Goal: Find specific page/section: Find specific page/section

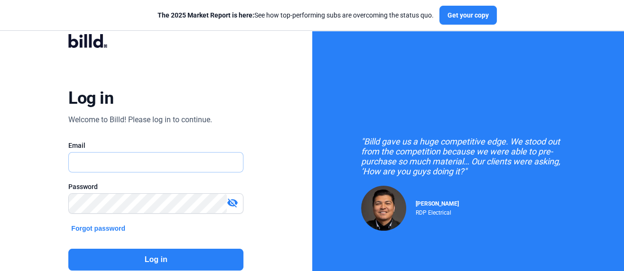
click at [83, 164] on input "text" at bounding box center [151, 162] width 164 height 19
drag, startPoint x: 83, startPoint y: 164, endPoint x: 76, endPoint y: 163, distance: 7.2
click at [76, 163] on input "C" at bounding box center [156, 162] width 174 height 19
drag, startPoint x: 81, startPoint y: 162, endPoint x: 45, endPoint y: 162, distance: 35.6
click at [46, 162] on div "Log in Welcome to Billd! Please log in to continue. Email C Password visibility…" at bounding box center [156, 171] width 225 height 299
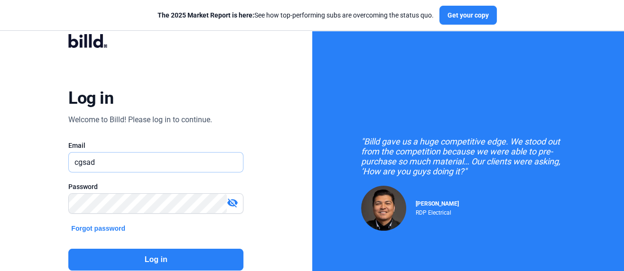
type input "[EMAIL_ADDRESS][DOMAIN_NAME]"
drag, startPoint x: 130, startPoint y: 182, endPoint x: 127, endPoint y: 190, distance: 9.0
click at [129, 185] on div "Password" at bounding box center [155, 186] width 175 height 9
click at [234, 203] on mat-icon "visibility_off" at bounding box center [232, 202] width 11 height 11
click at [234, 203] on mat-icon "visibility" at bounding box center [232, 202] width 11 height 11
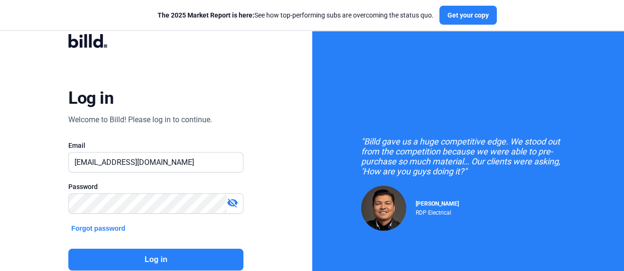
click at [164, 259] on button "Log in" at bounding box center [155, 260] width 175 height 22
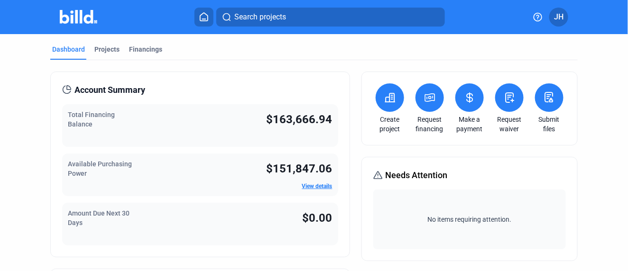
click at [244, 18] on span "Search projects" at bounding box center [260, 16] width 52 height 11
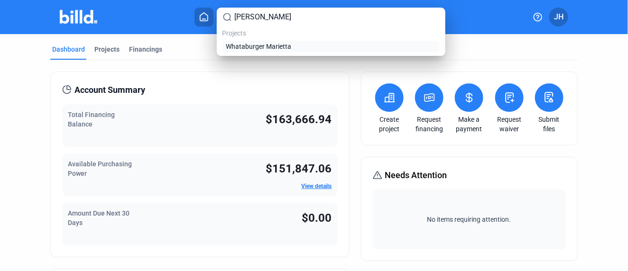
type input "[PERSON_NAME]"
click at [276, 46] on span "Whataburger Marietta" at bounding box center [258, 46] width 65 height 9
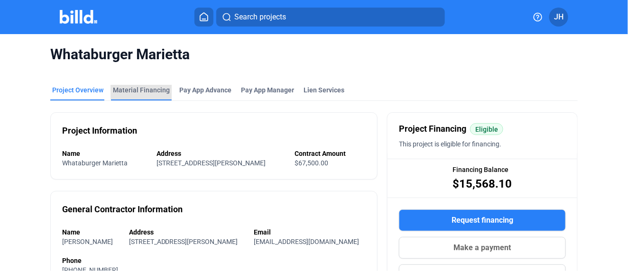
click at [141, 91] on div "Material Financing" at bounding box center [141, 89] width 57 height 9
